Goal: Transaction & Acquisition: Purchase product/service

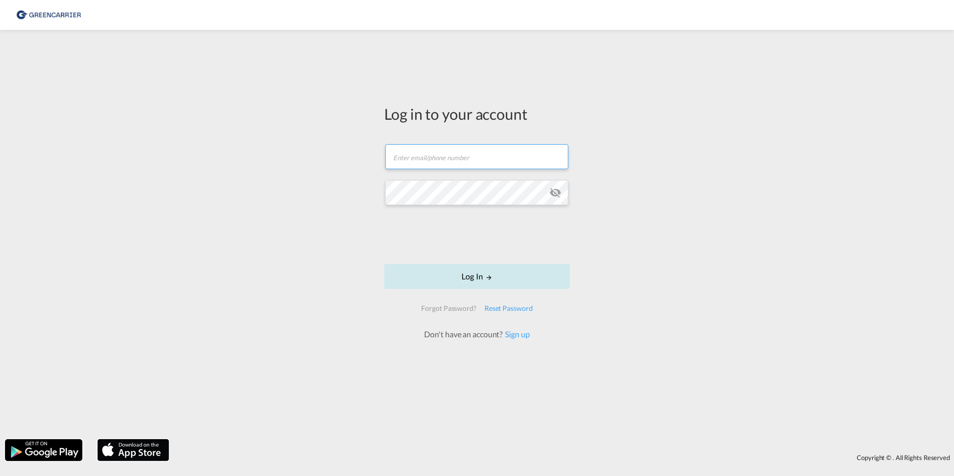
type input "sfhh@scangl.com"
click at [476, 273] on button "Log In" at bounding box center [477, 276] width 186 height 25
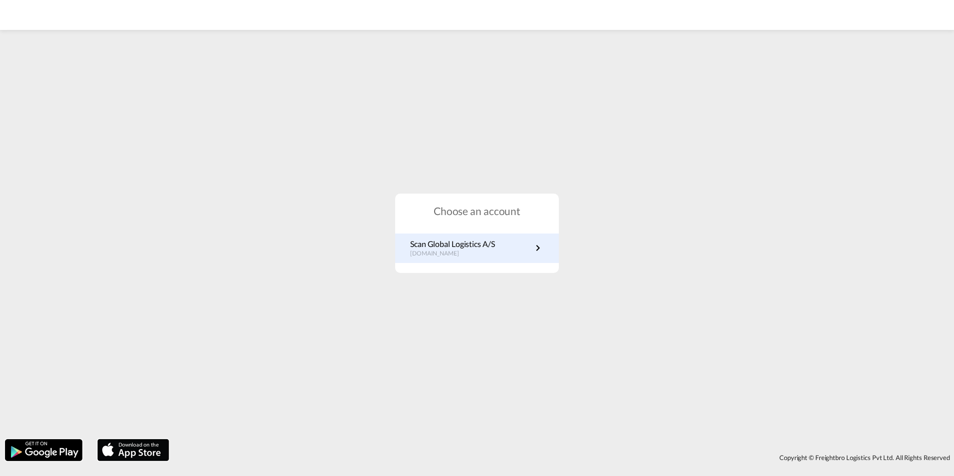
click at [459, 248] on p "Scan Global Logistics A/S" at bounding box center [452, 243] width 85 height 11
click at [467, 246] on p "Scan Global Logistics A/S" at bounding box center [452, 243] width 85 height 11
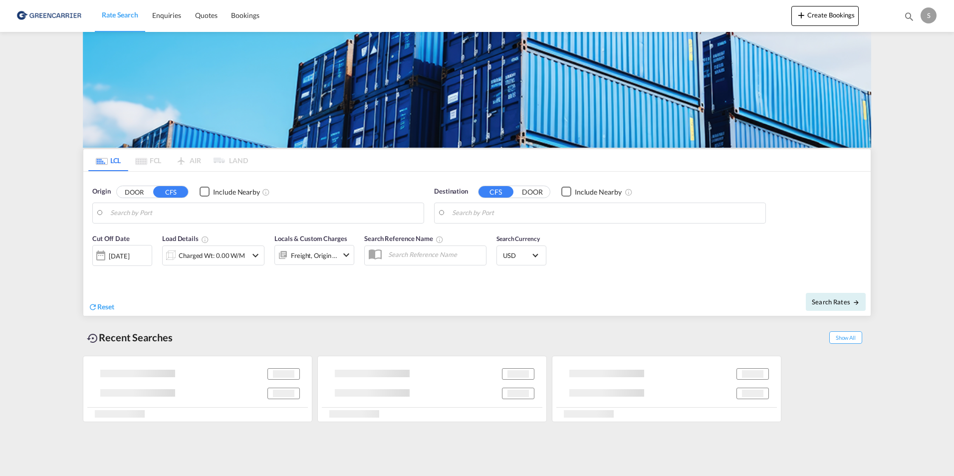
type input "DK-8940, Randers SV"
type input "[GEOGRAPHIC_DATA], THBKK"
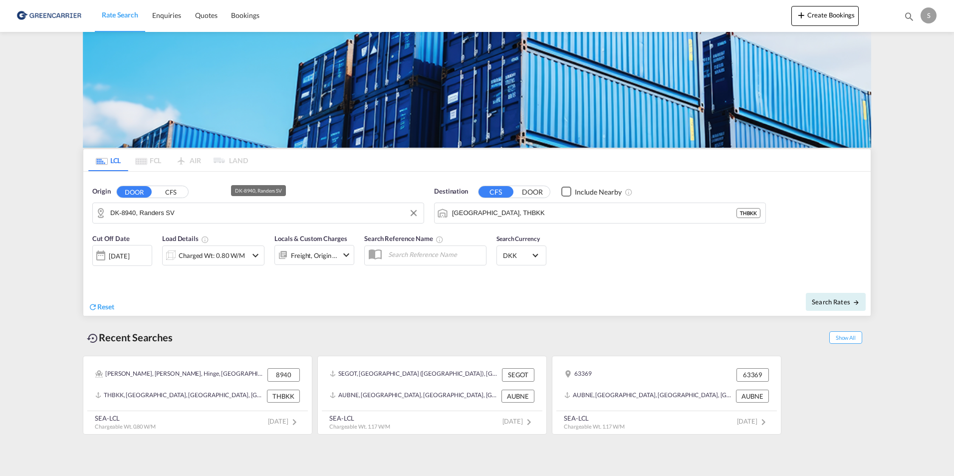
click at [211, 217] on input "DK-8940, Randers SV" at bounding box center [264, 213] width 308 height 15
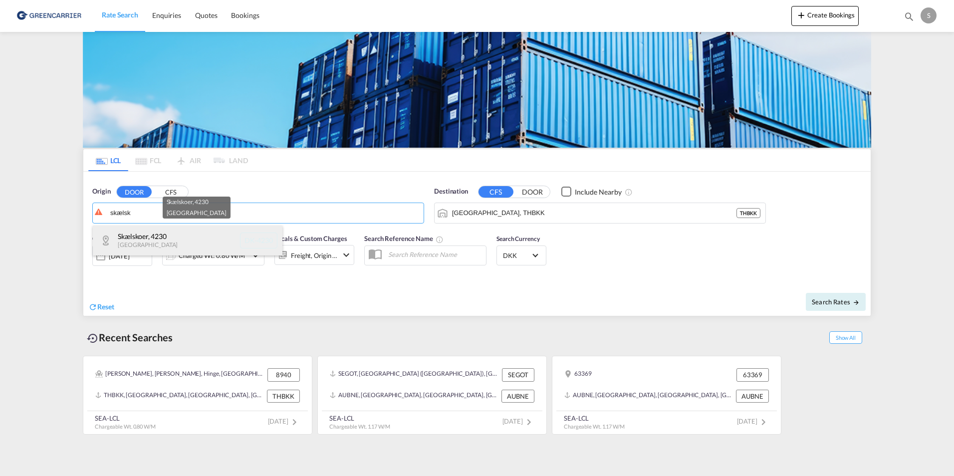
click at [154, 239] on div "Skælskoer , 4230 Denmark DK-4230" at bounding box center [188, 240] width 190 height 30
type input "DK-4230, Skælskoer"
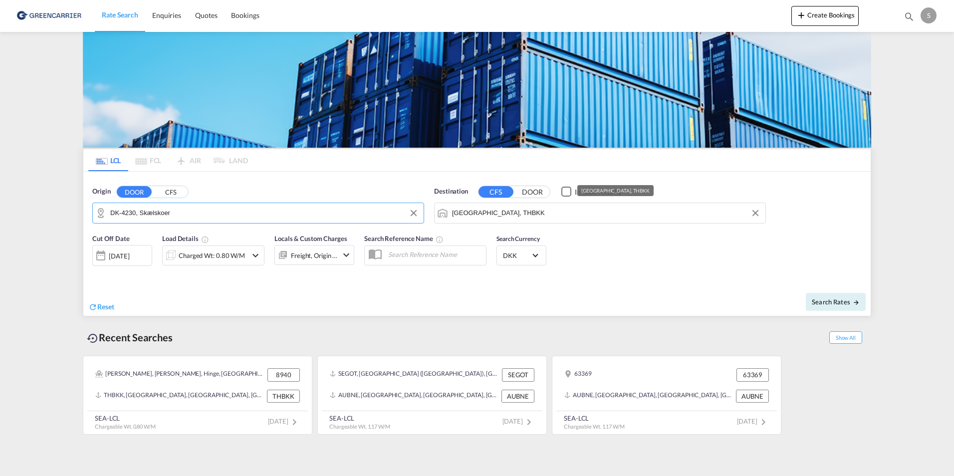
click at [627, 214] on input "[GEOGRAPHIC_DATA], THBKK" at bounding box center [606, 213] width 308 height 15
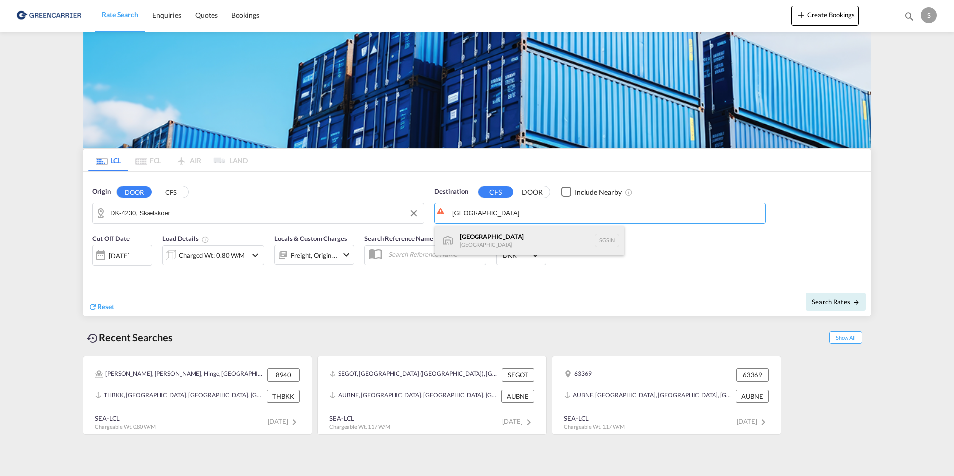
click at [512, 237] on div "Singapore [GEOGRAPHIC_DATA] [GEOGRAPHIC_DATA]" at bounding box center [529, 240] width 190 height 30
type input "[GEOGRAPHIC_DATA], SGSIN"
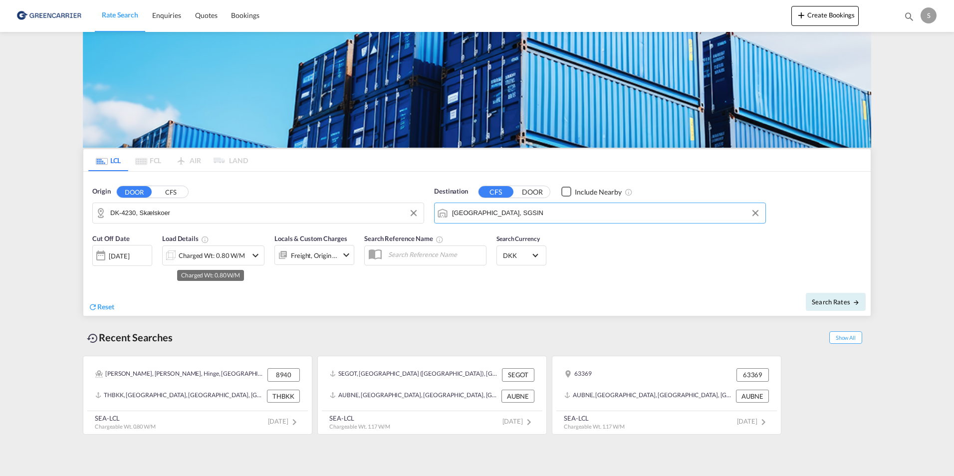
click at [227, 257] on div "Charged Wt: 0.80 W/M" at bounding box center [212, 255] width 66 height 14
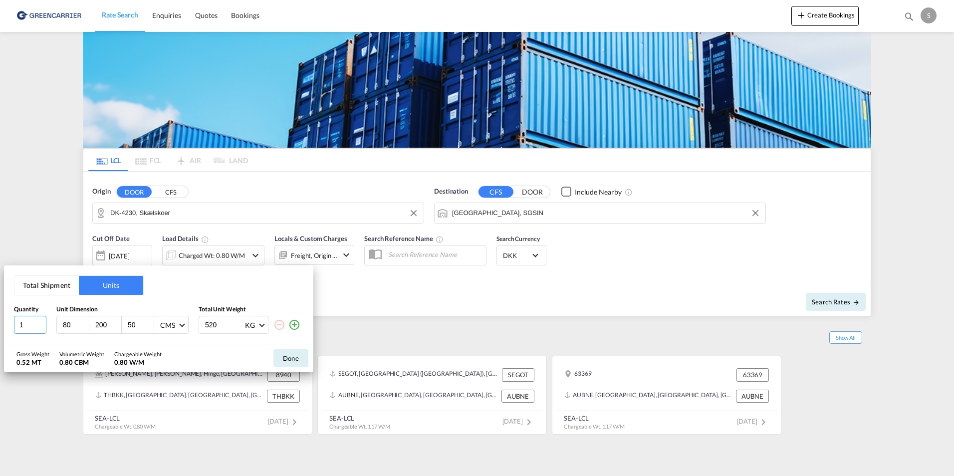
drag, startPoint x: 27, startPoint y: 325, endPoint x: 0, endPoint y: 321, distance: 27.7
click at [0, 321] on html "Rate Search Enquiries Quotes Bookings Rate Search Enquiries" at bounding box center [477, 238] width 954 height 476
type input "3"
type input "120"
type input "80"
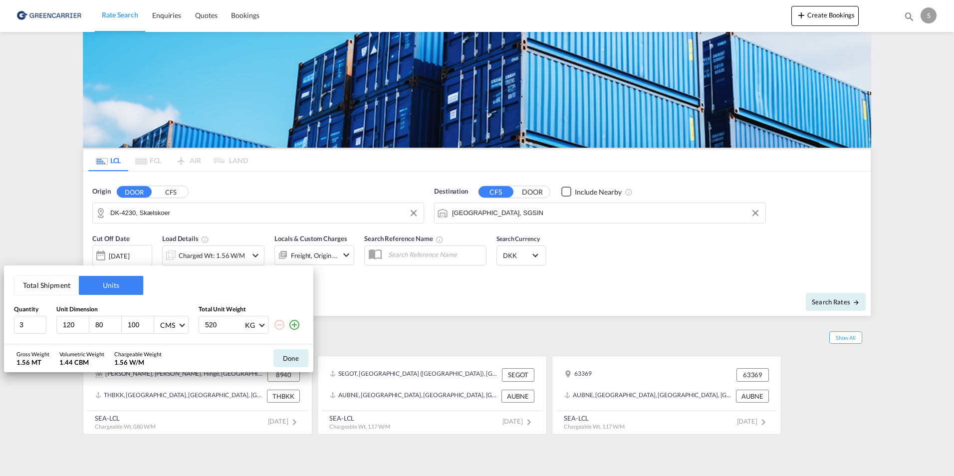
type input "100"
type input "845"
click at [287, 358] on button "Done" at bounding box center [290, 358] width 35 height 18
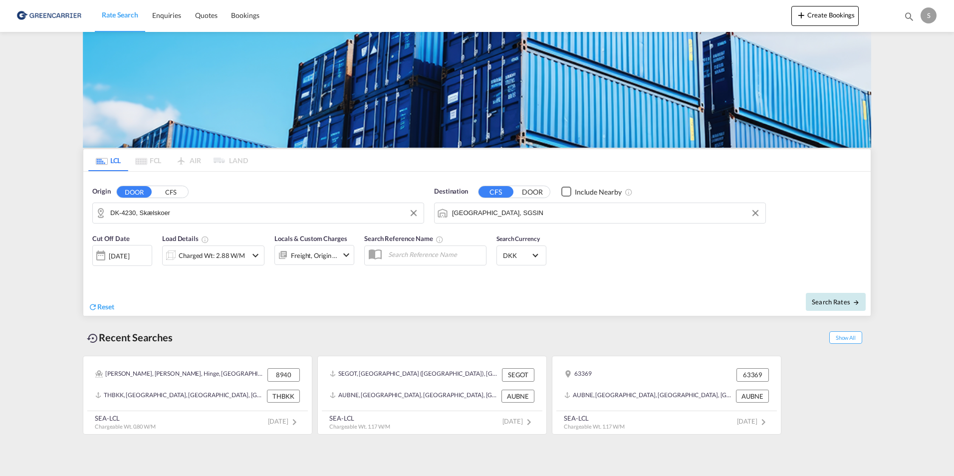
click at [838, 304] on span "Search Rates" at bounding box center [836, 302] width 48 height 8
type input "4230 to SGSIN / [DATE]"
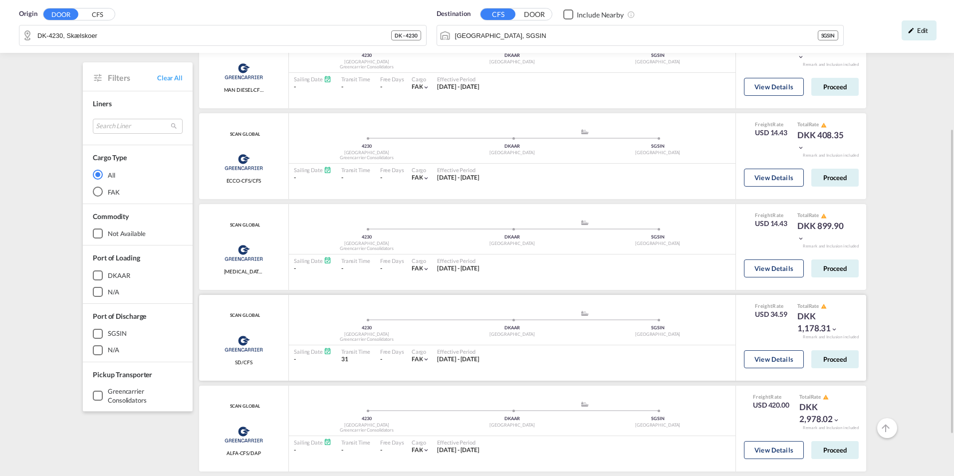
scroll to position [263, 0]
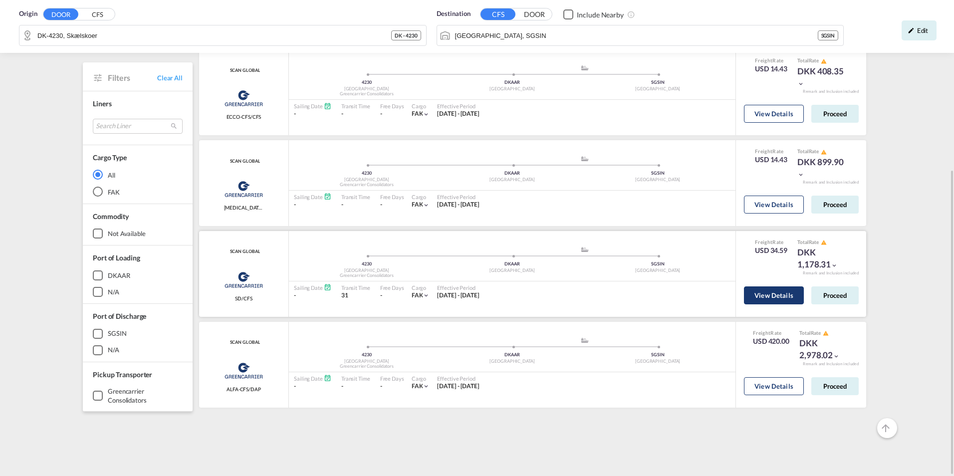
click at [773, 297] on button "View Details" at bounding box center [774, 295] width 60 height 18
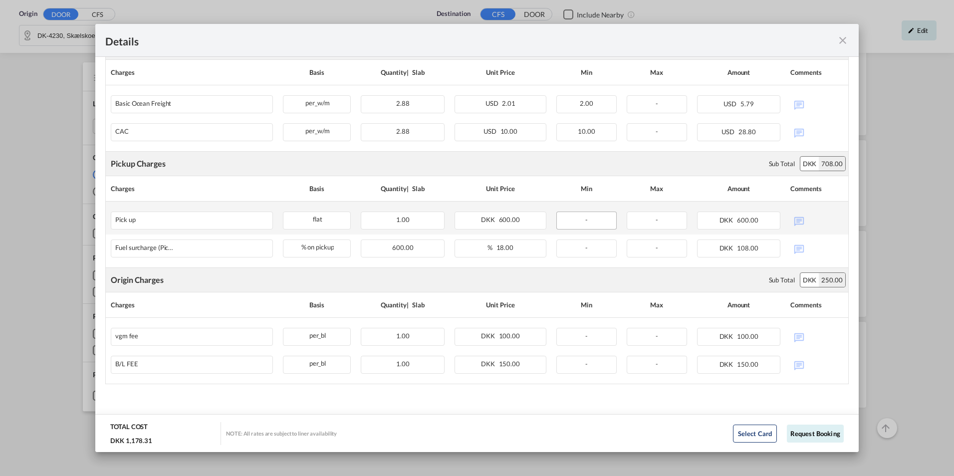
scroll to position [0, 0]
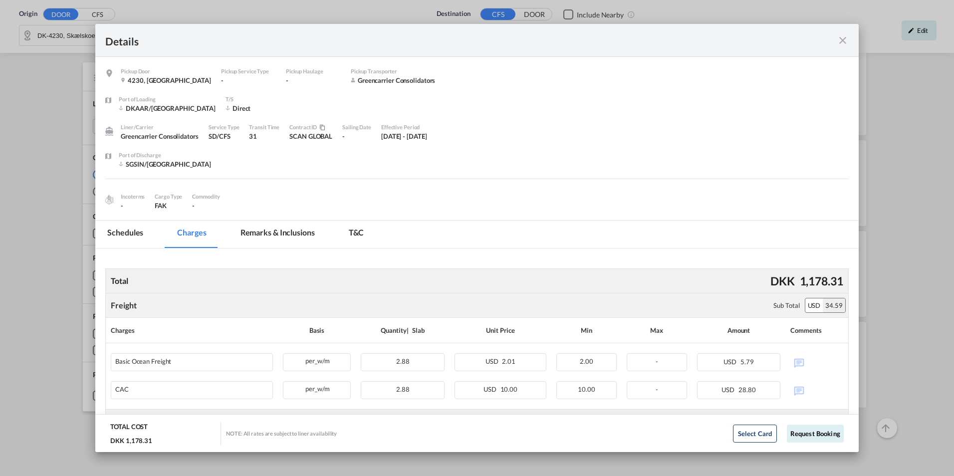
click at [845, 41] on md-icon "icon-close fg-AAA8AD m-0 cursor" at bounding box center [842, 40] width 12 height 12
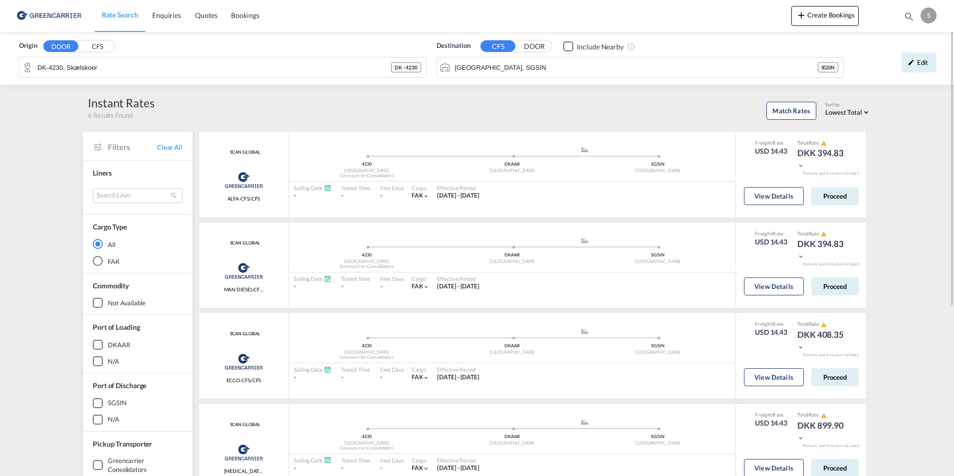
click at [38, 15] on img at bounding box center [48, 15] width 67 height 22
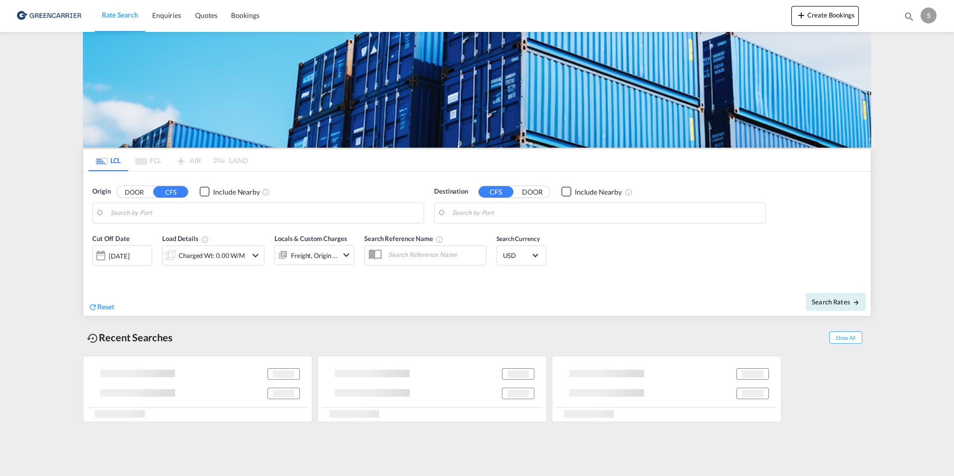
type input "DK-4230, Skælskoer"
type input "[GEOGRAPHIC_DATA], SGSIN"
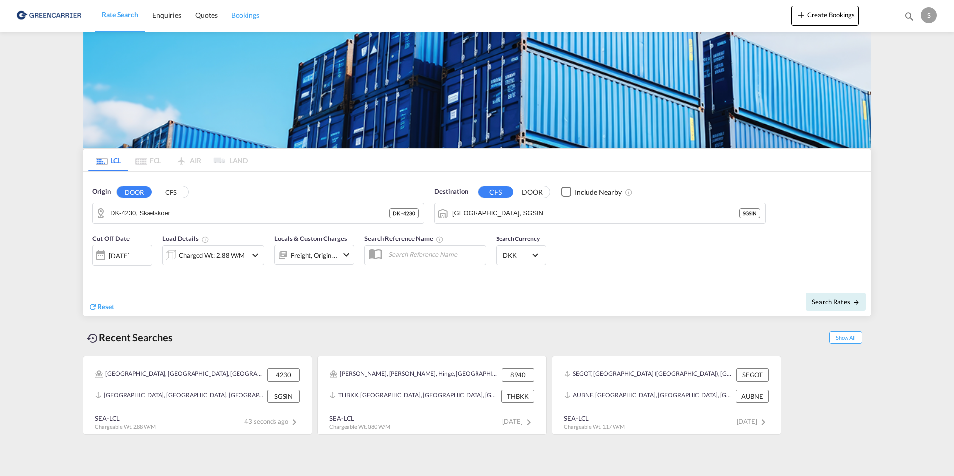
click at [244, 16] on span "Bookings" at bounding box center [245, 15] width 28 height 8
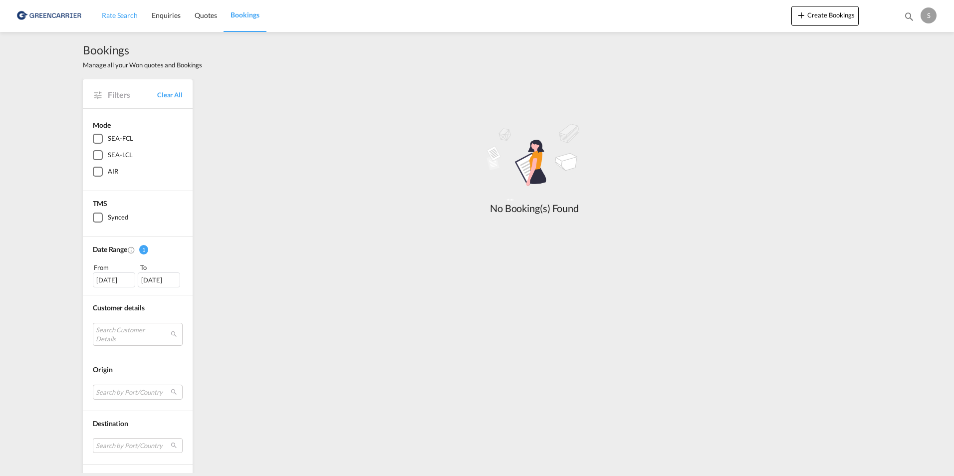
click at [130, 19] on span "Rate Search" at bounding box center [120, 15] width 36 height 8
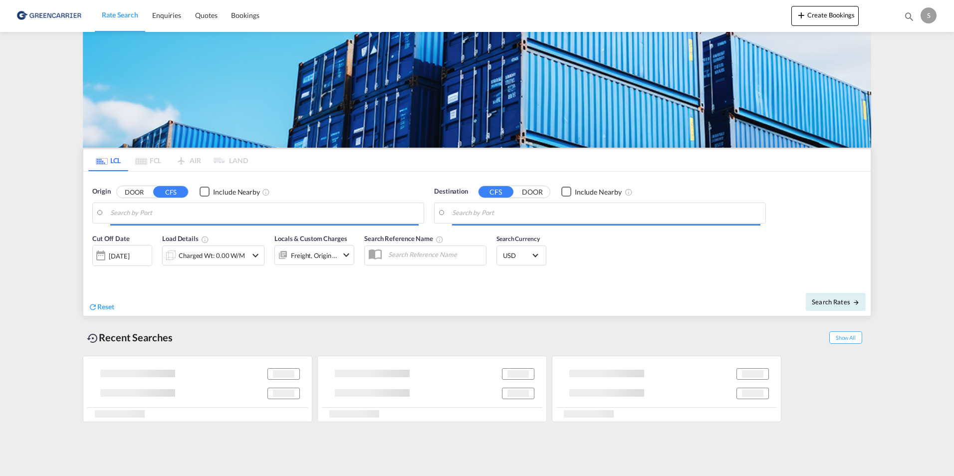
click at [53, 15] on img at bounding box center [48, 15] width 67 height 22
click at [50, 16] on img at bounding box center [48, 15] width 67 height 22
type input "DK-4230, Skælskoer"
type input "[GEOGRAPHIC_DATA], SGSIN"
type input "DK-4230, Skælskoer"
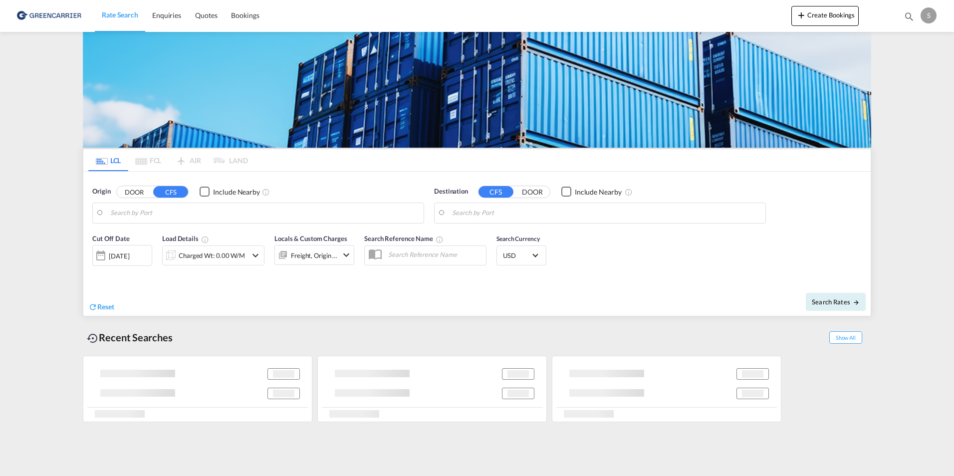
type input "[GEOGRAPHIC_DATA], SGSIN"
type input "DK-4230, Skælskoer"
type input "[GEOGRAPHIC_DATA], SGSIN"
